Goal: Information Seeking & Learning: Learn about a topic

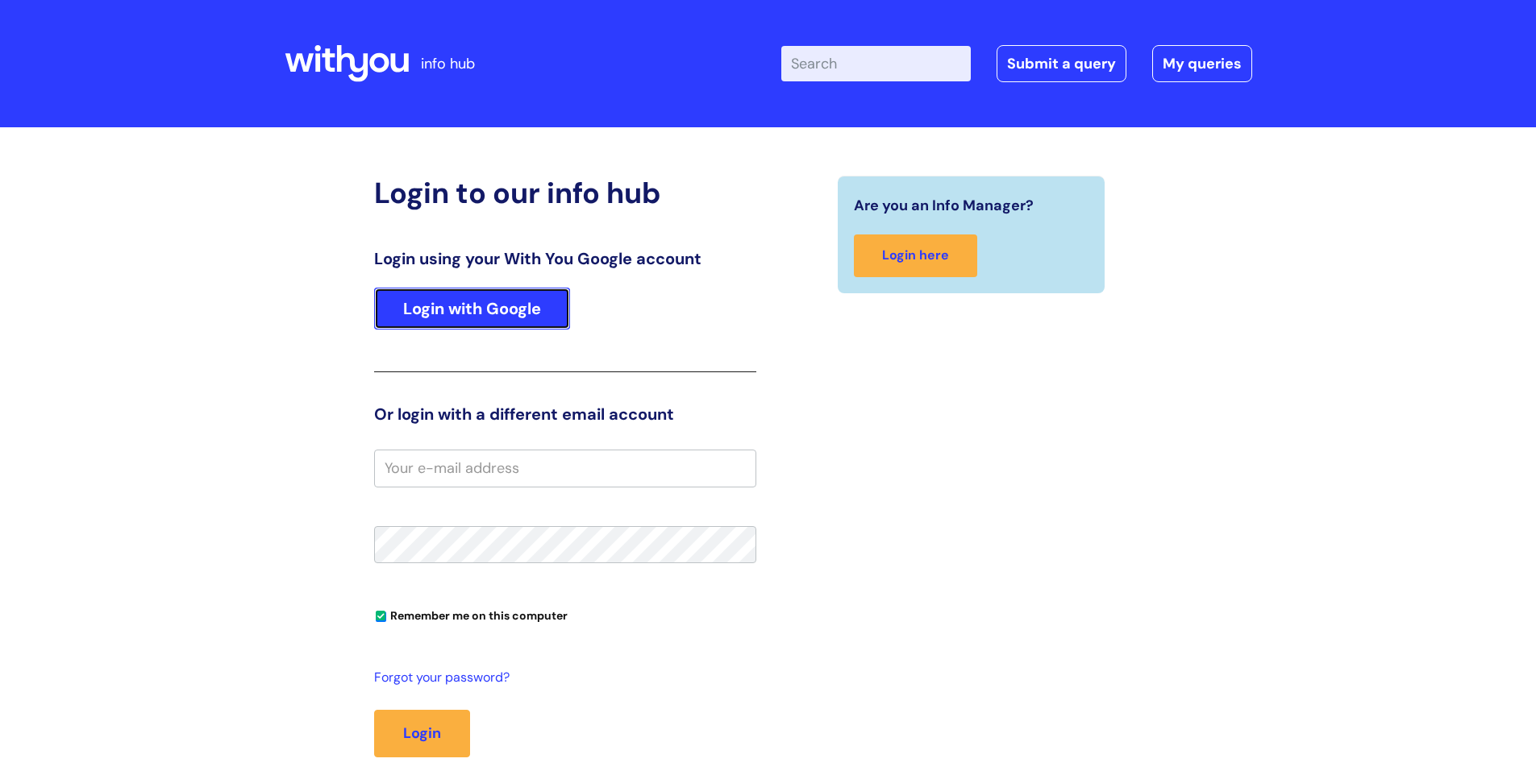
click at [563, 312] on link "Login with Google" at bounding box center [472, 309] width 196 height 42
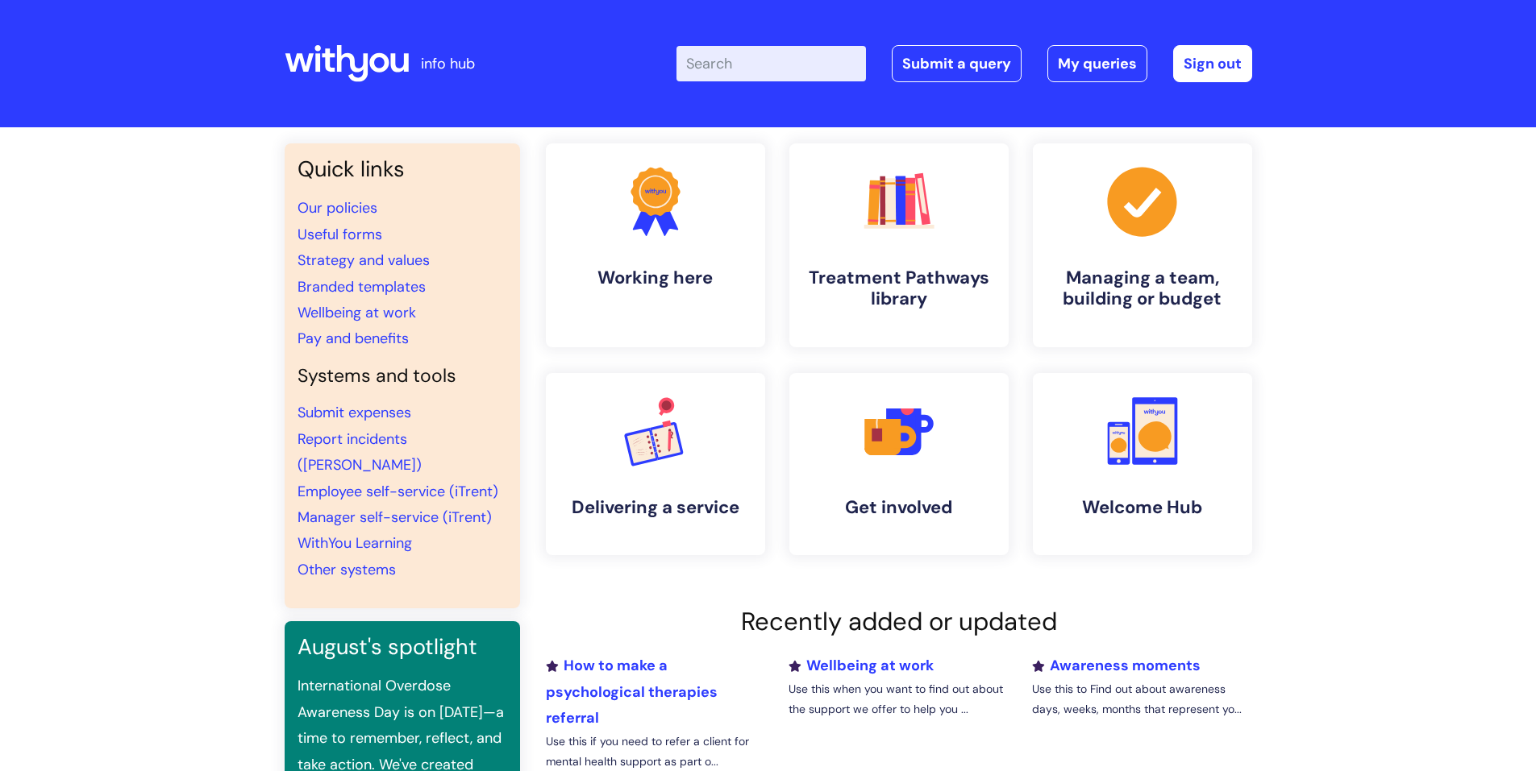
click at [755, 62] on input "Enter your search term here..." at bounding box center [770, 63] width 189 height 35
type input "struture"
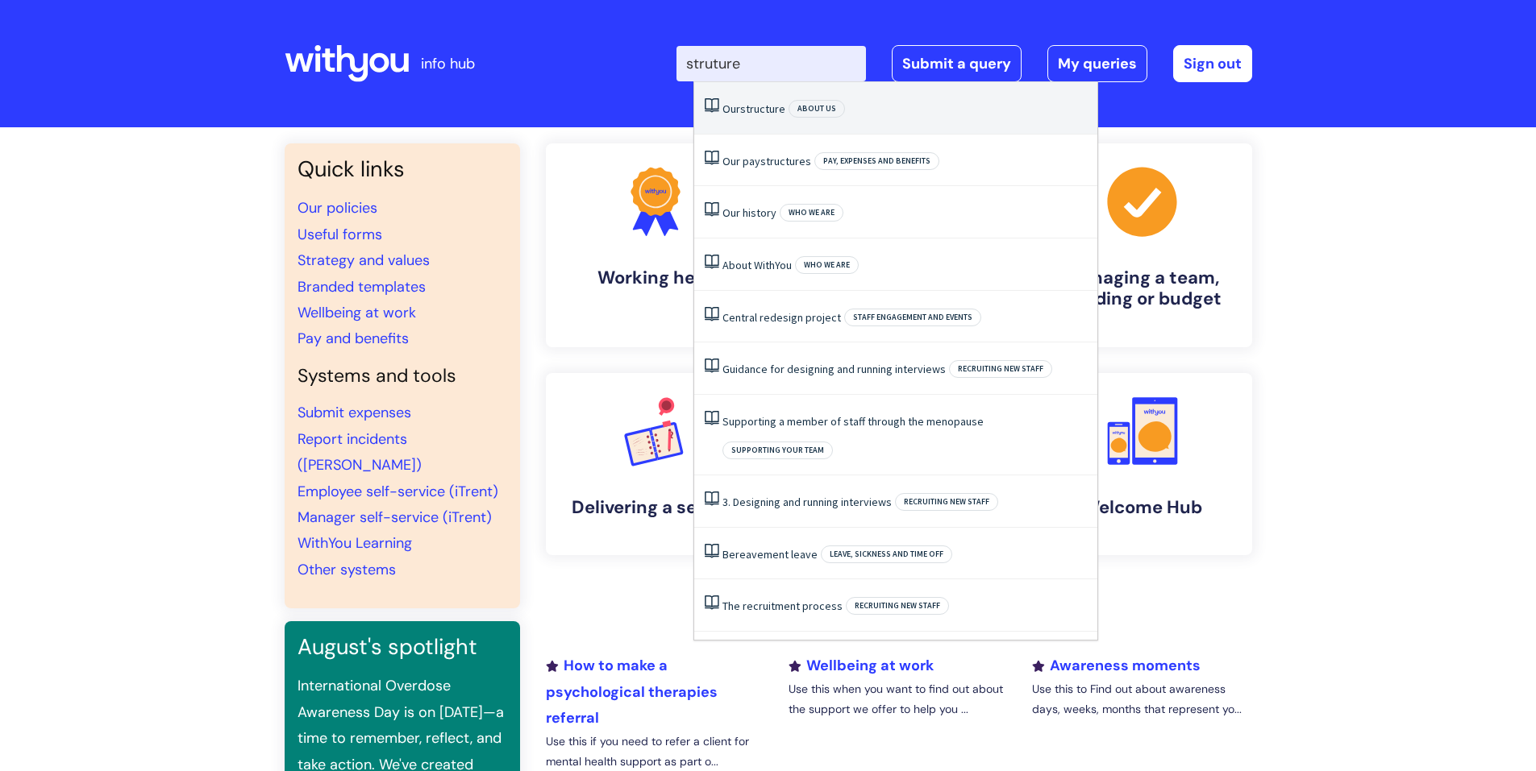
click at [784, 110] on span "structure" at bounding box center [762, 109] width 45 height 15
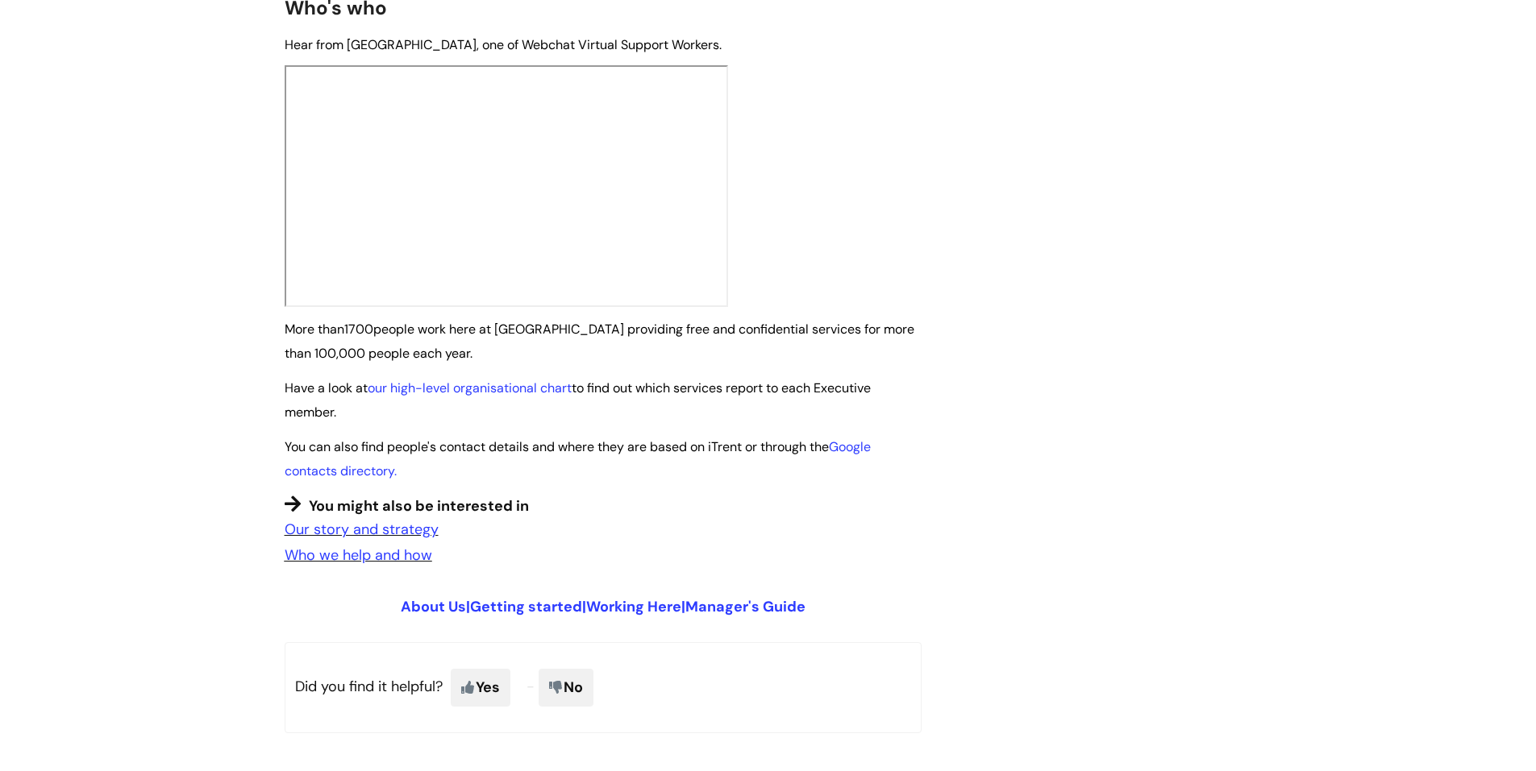
scroll to position [961, 0]
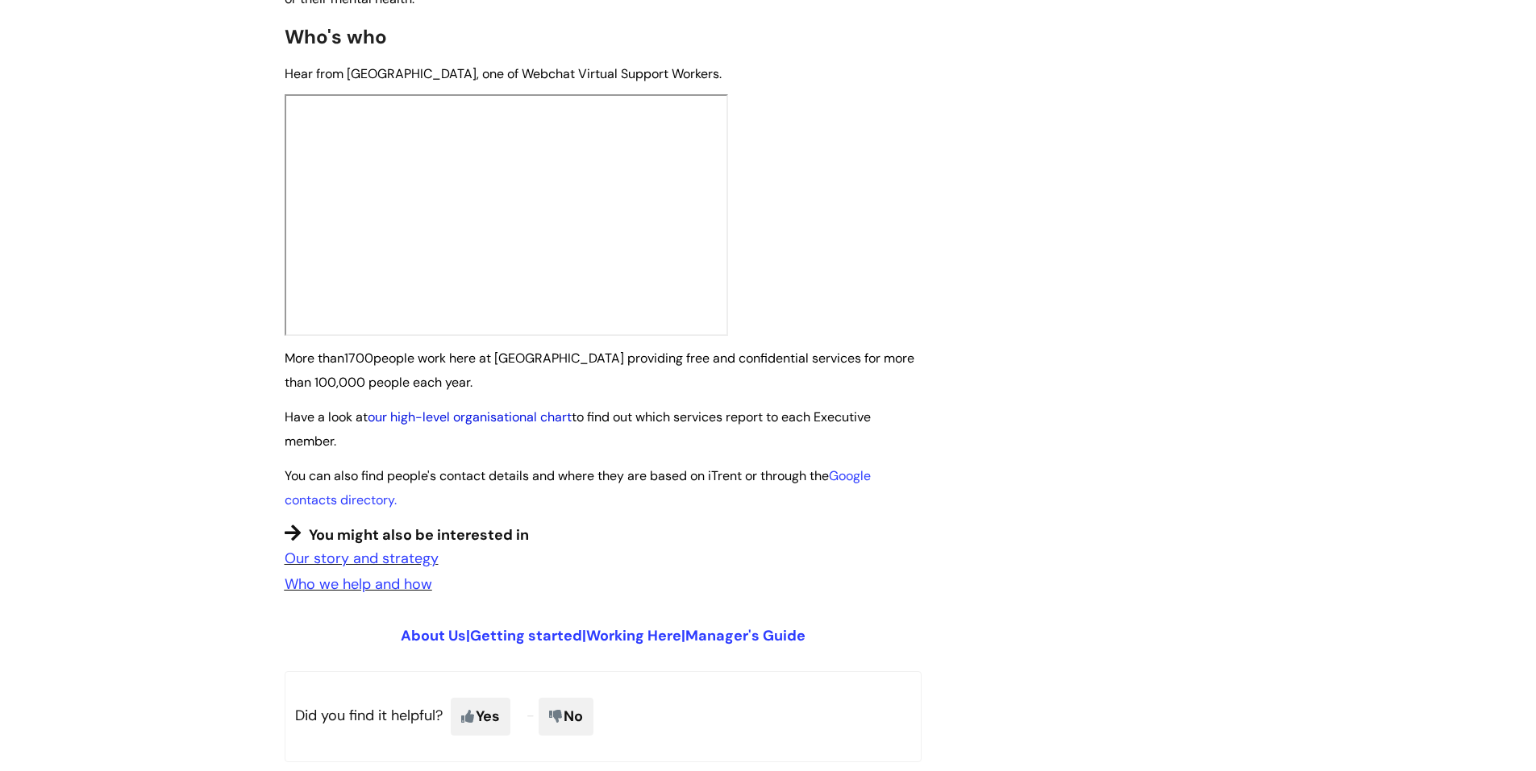
click at [408, 409] on link "our high-level organisational chart" at bounding box center [470, 417] width 204 height 17
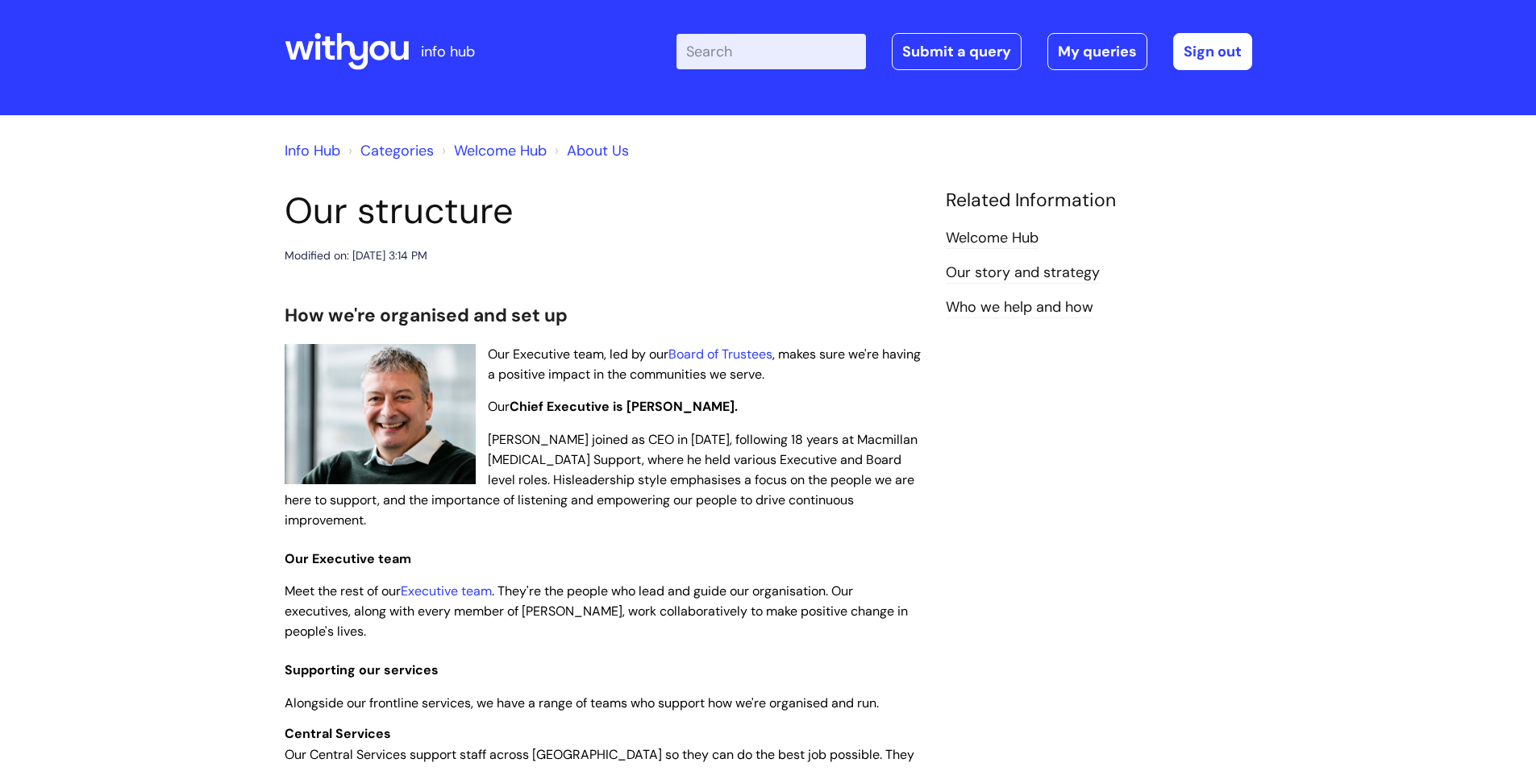
scroll to position [0, 0]
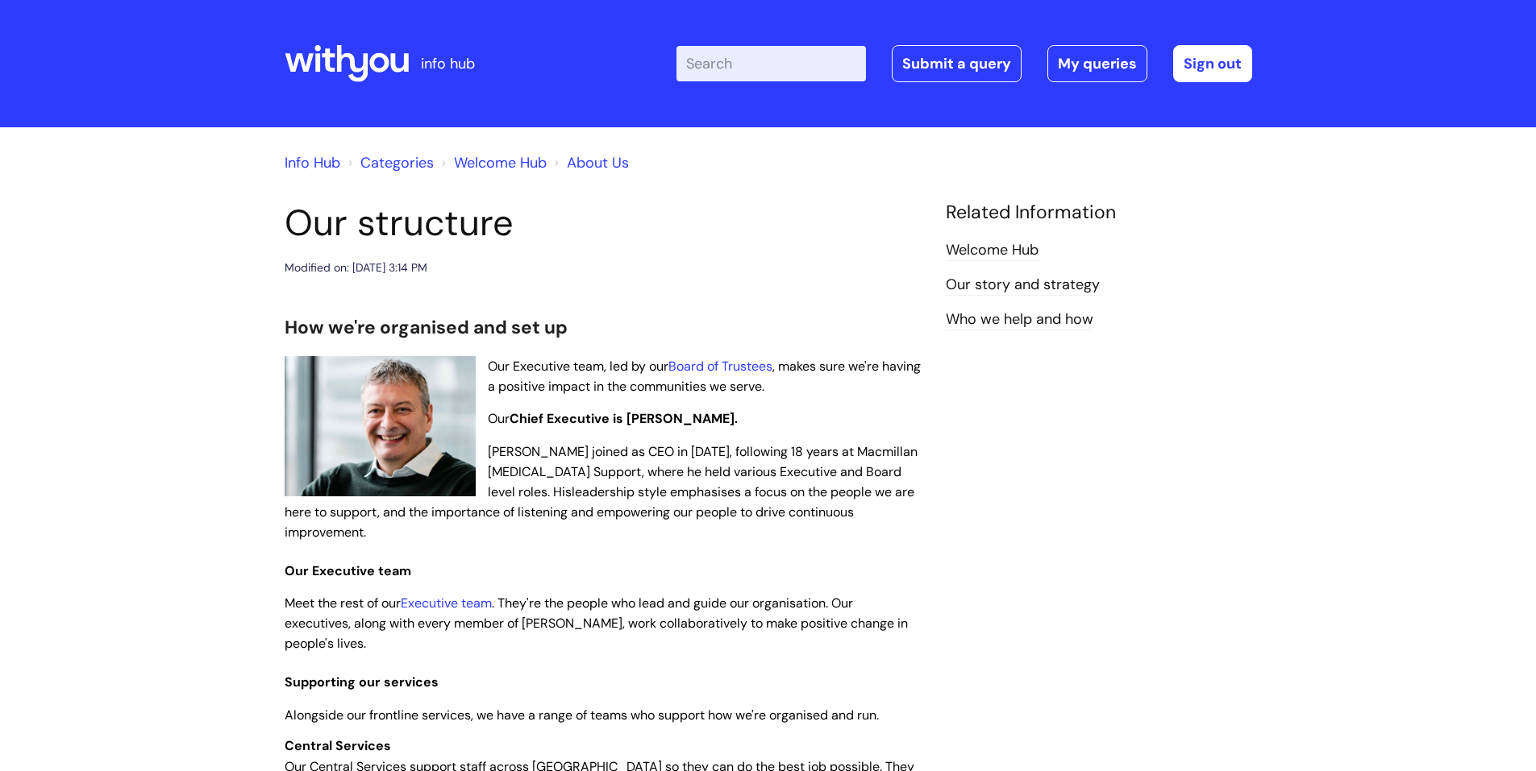
click at [310, 156] on link "Info Hub" at bounding box center [313, 162] width 56 height 19
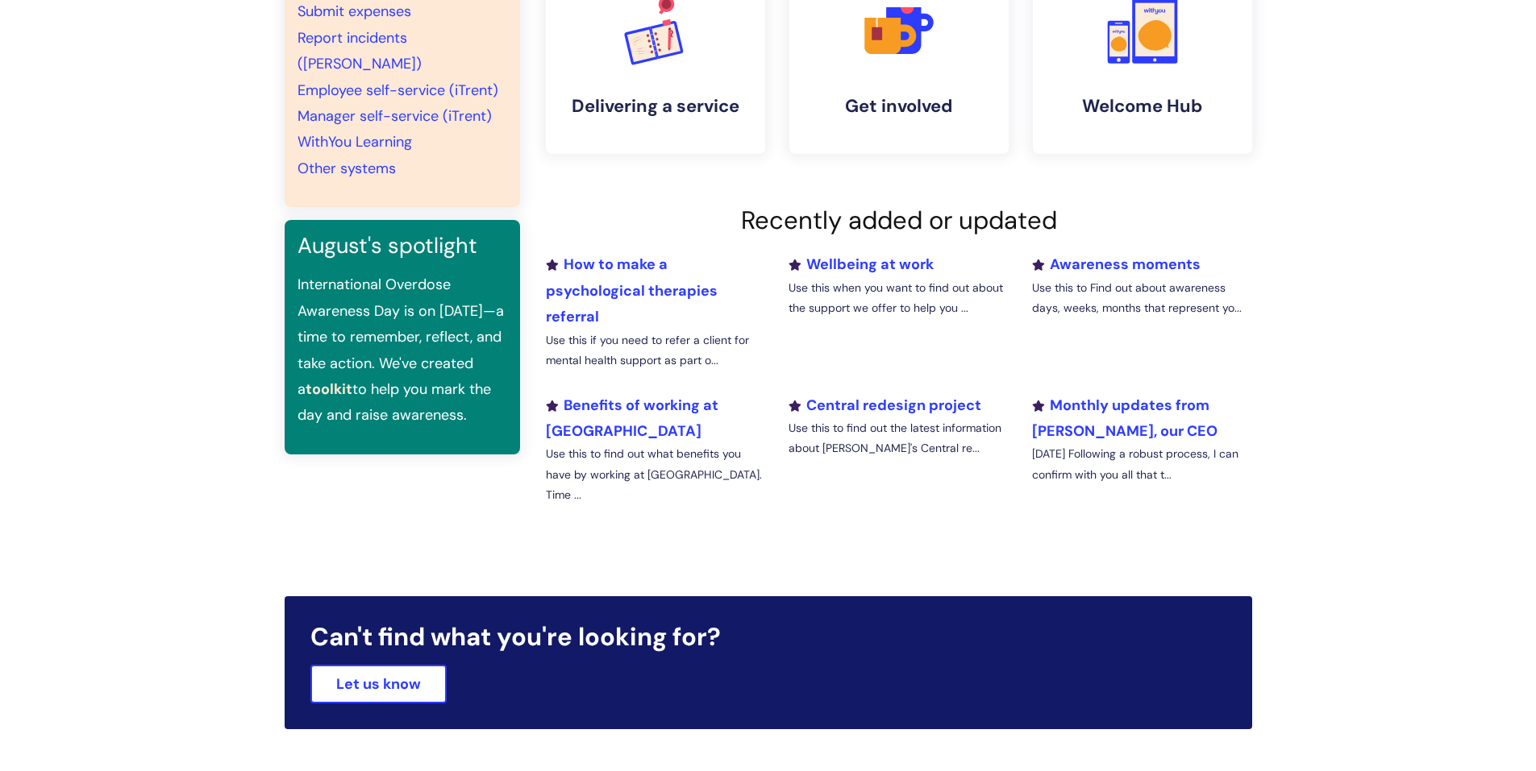
scroll to position [403, 0]
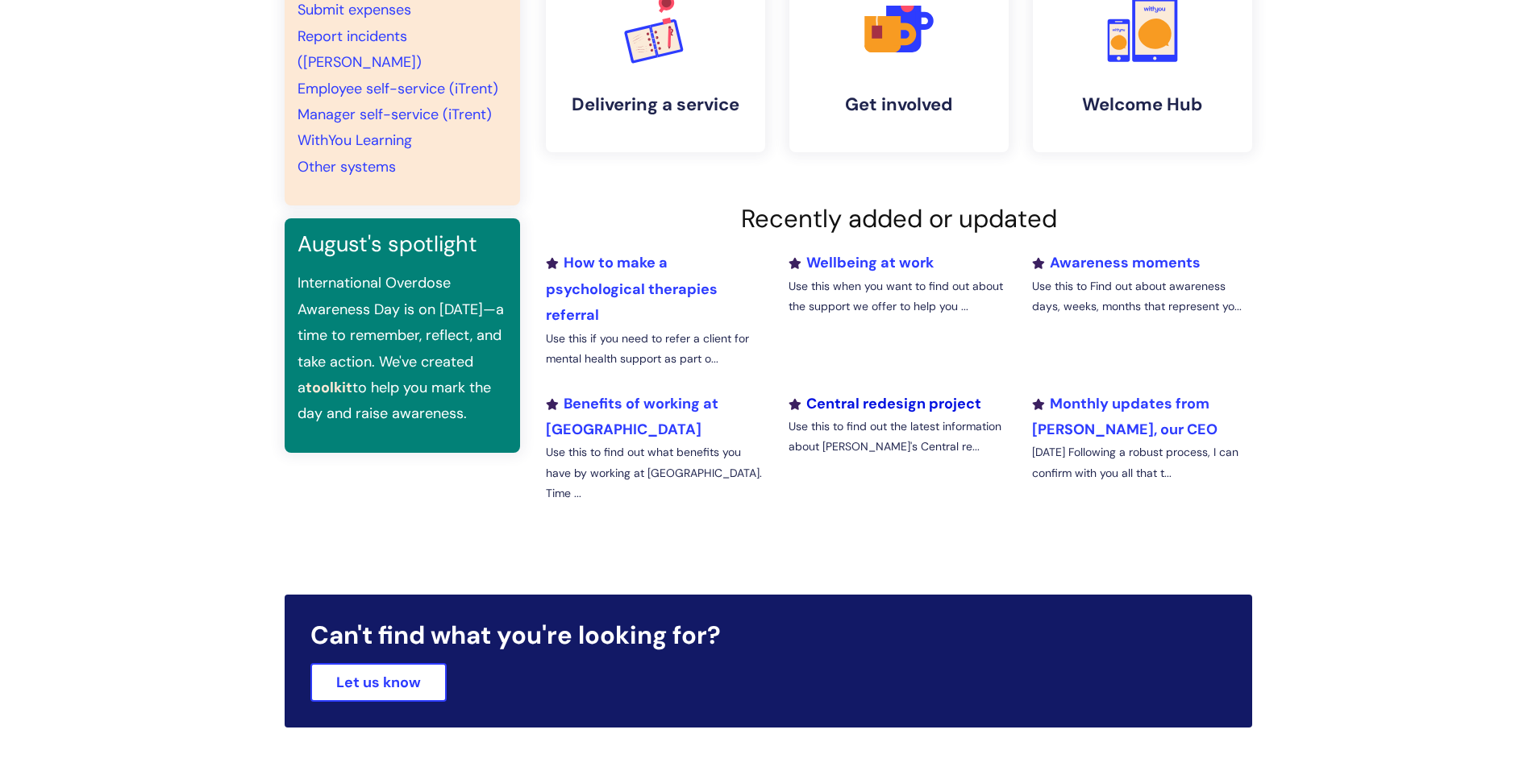
click at [915, 405] on link "Central redesign project" at bounding box center [884, 403] width 193 height 19
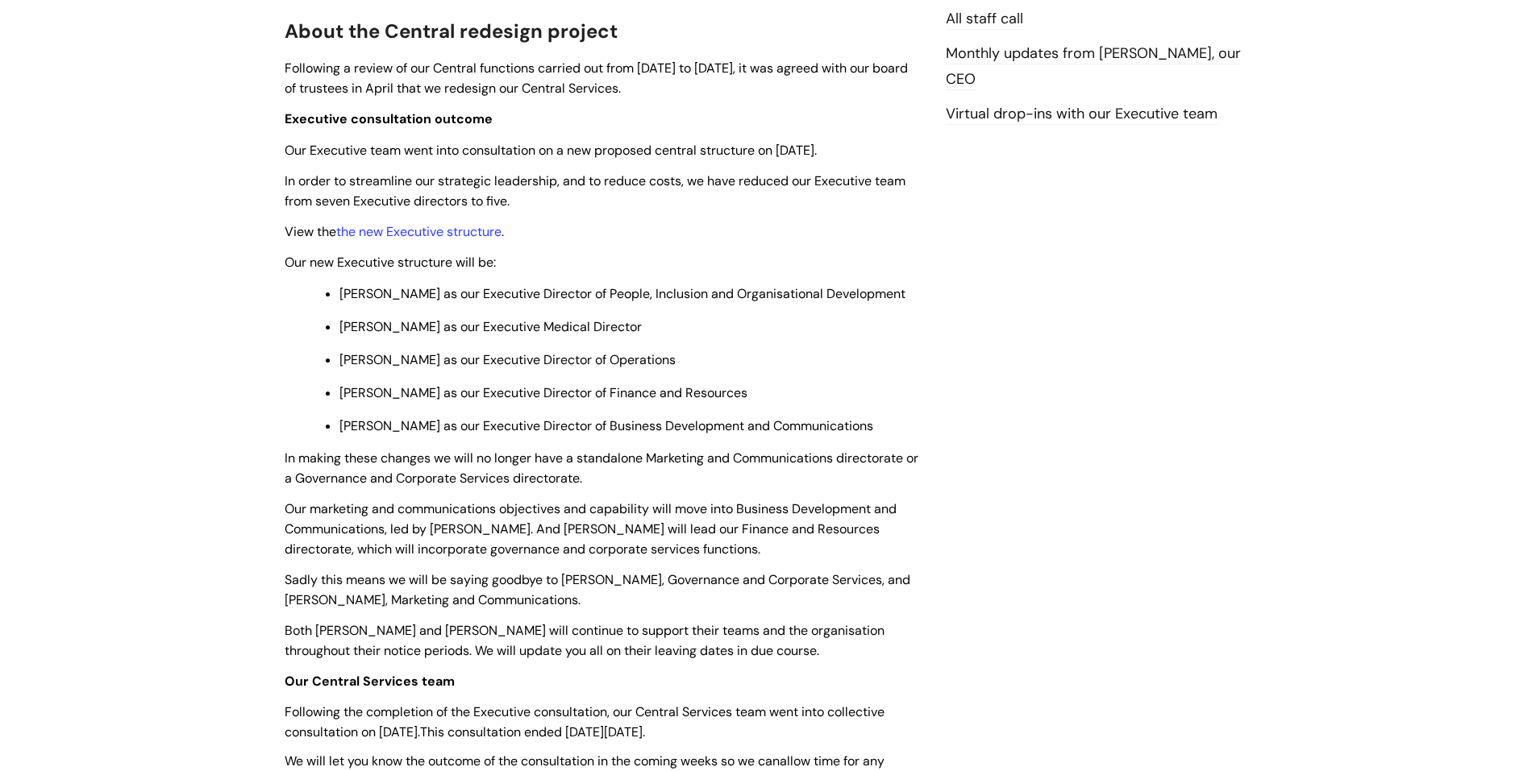
scroll to position [484, 0]
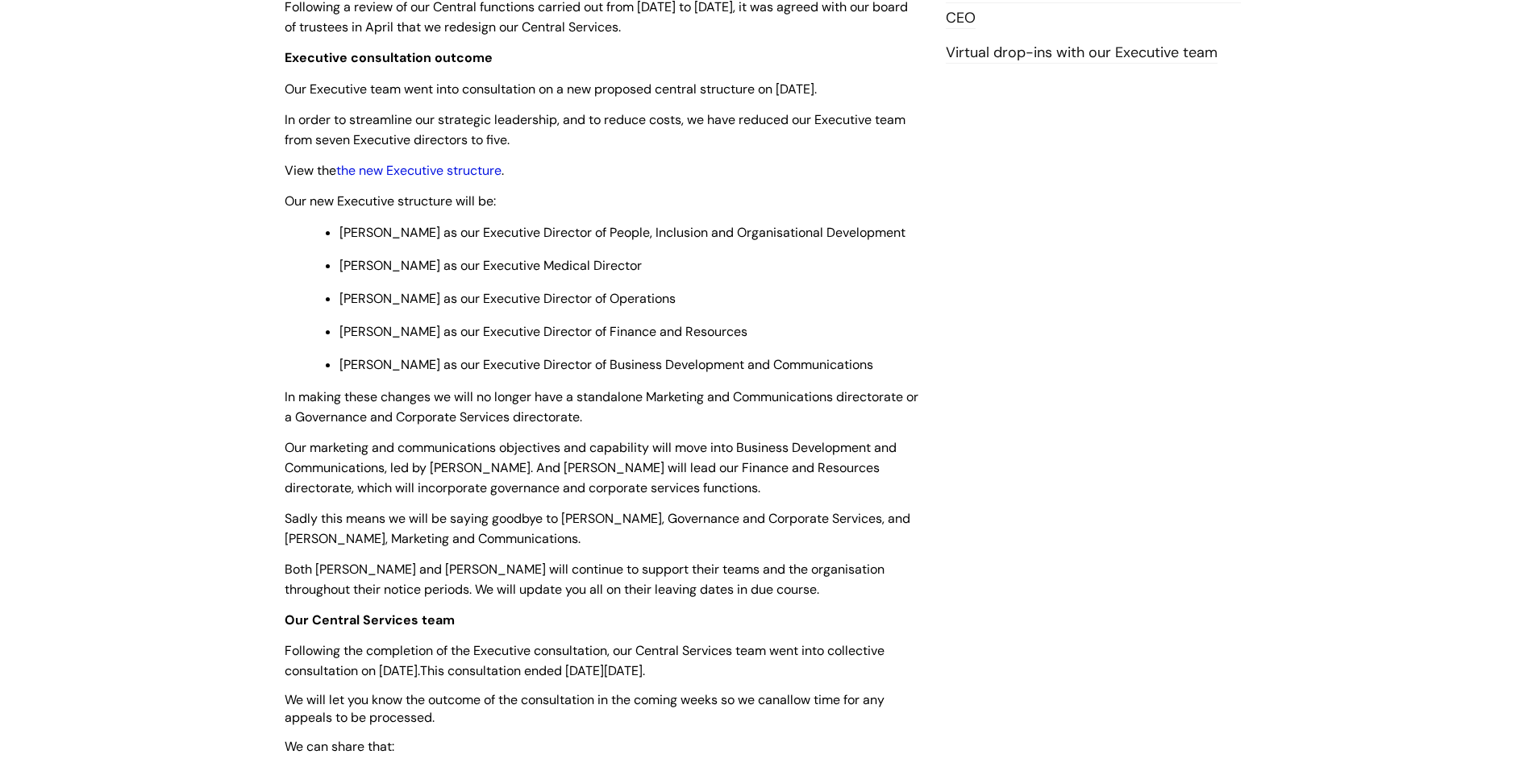
click at [435, 173] on link "the new Executive structure" at bounding box center [418, 170] width 165 height 17
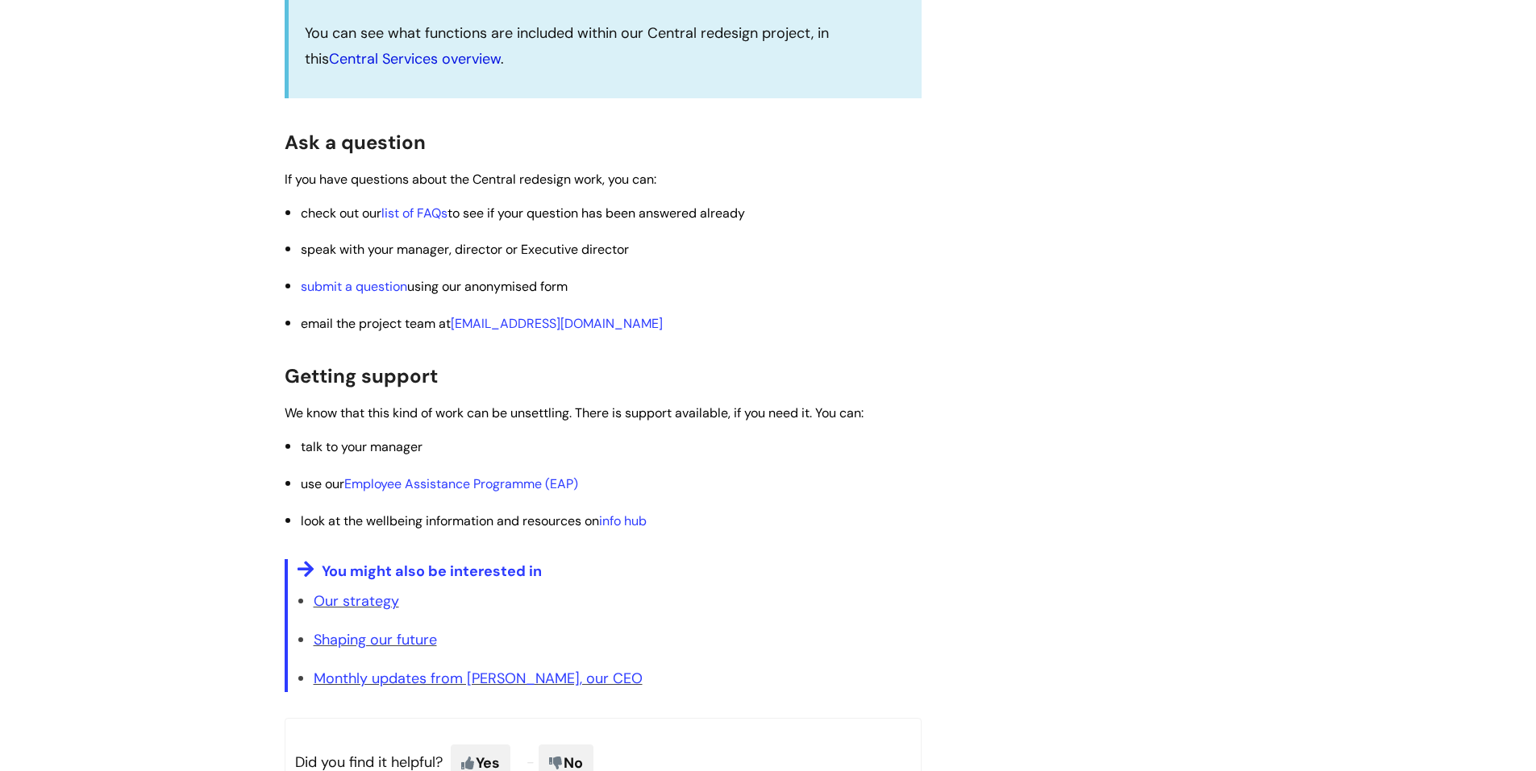
scroll to position [2257, 0]
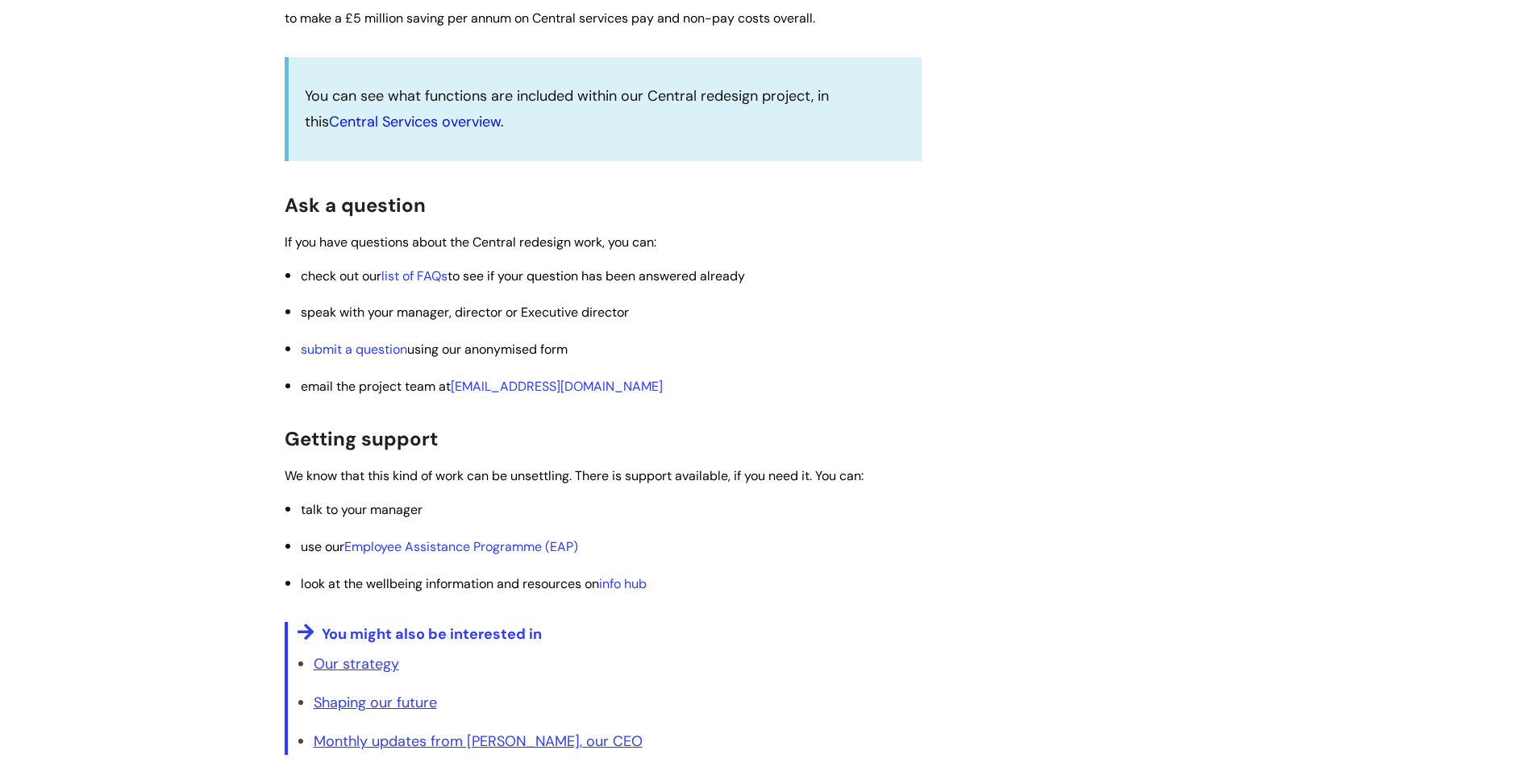
click at [411, 123] on link "Central Services overview" at bounding box center [415, 121] width 172 height 19
